Goal: Ask a question

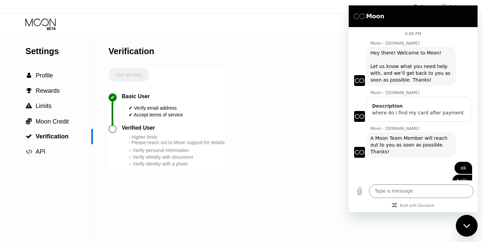
scroll to position [106, 0]
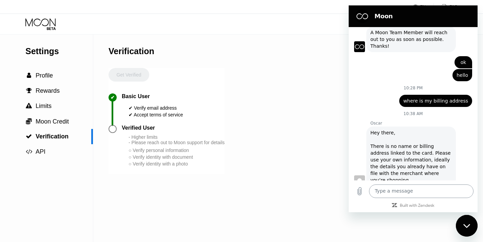
click at [405, 192] on textarea at bounding box center [421, 192] width 104 height 14
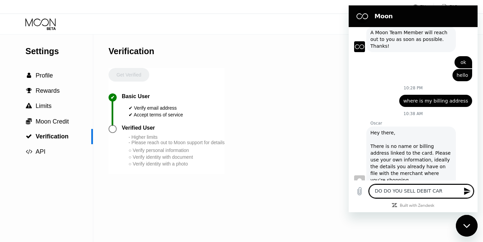
type textarea "DO DO YOU SELL DEBIT CARD"
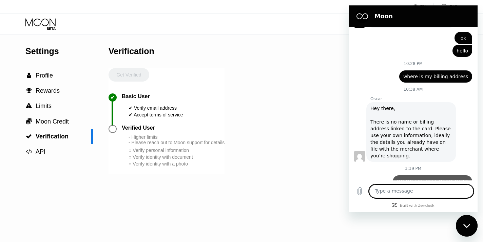
scroll to position [132, 0]
